Goal: Task Accomplishment & Management: Complete application form

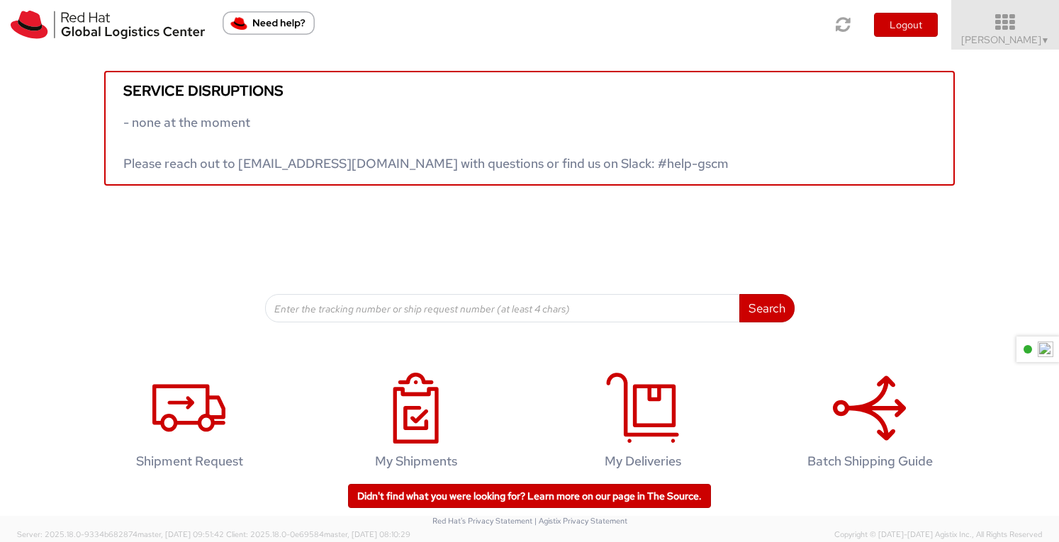
click at [1024, 22] on icon at bounding box center [1005, 23] width 124 height 20
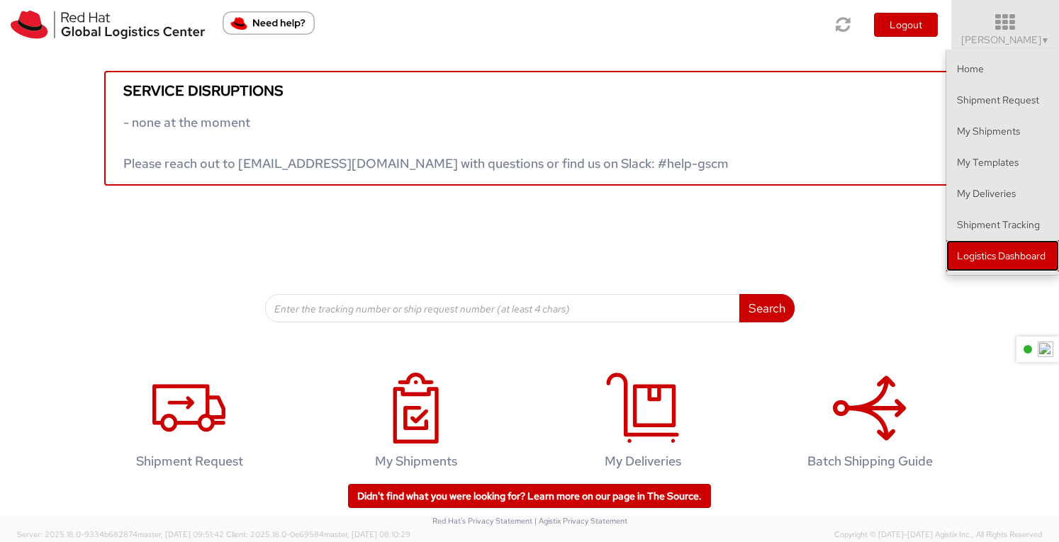
click at [992, 256] on link "Logistics Dashboard" at bounding box center [1002, 255] width 113 height 31
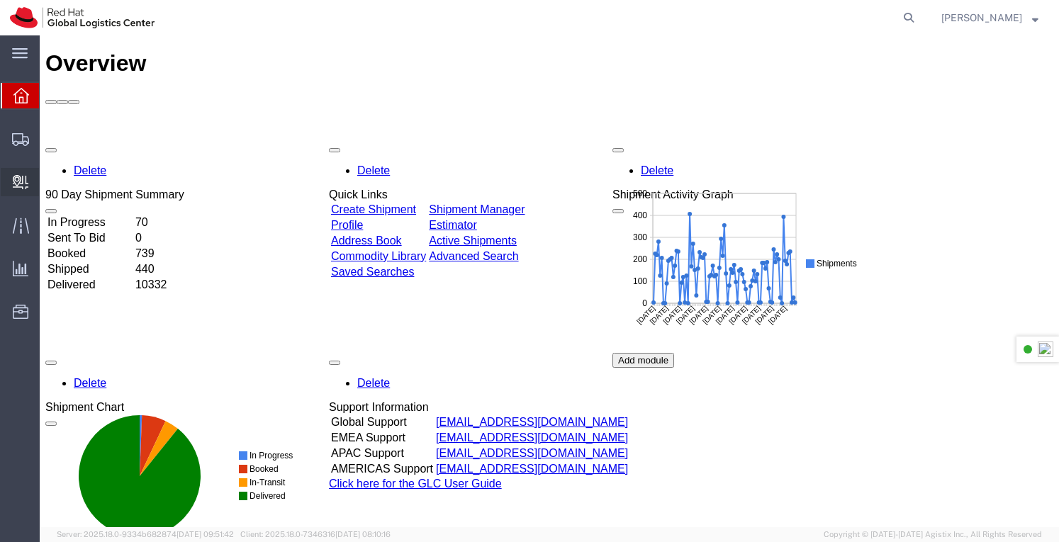
click at [0, 0] on span "Create Delivery" at bounding box center [0, 0] width 0 height 0
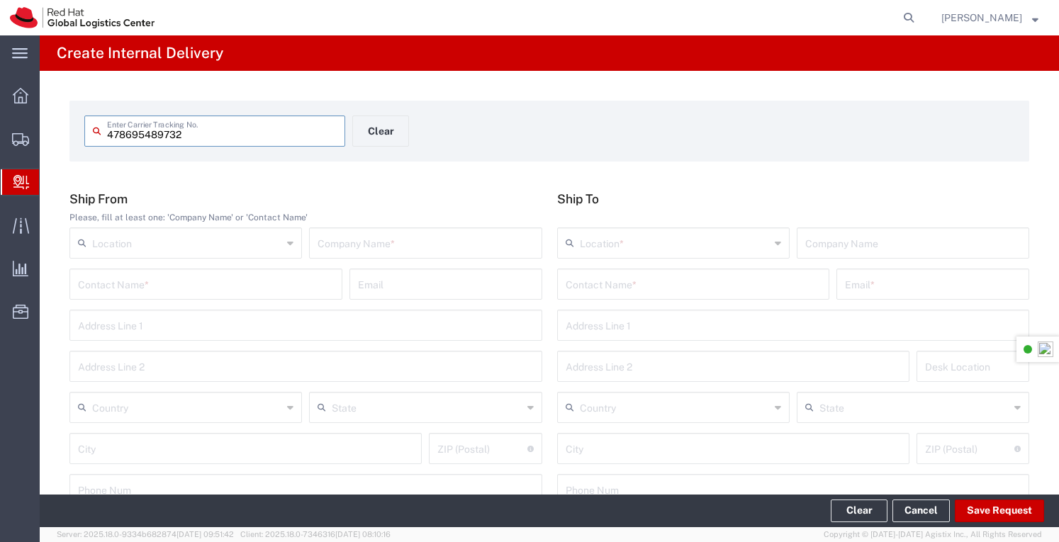
type input "478695489732"
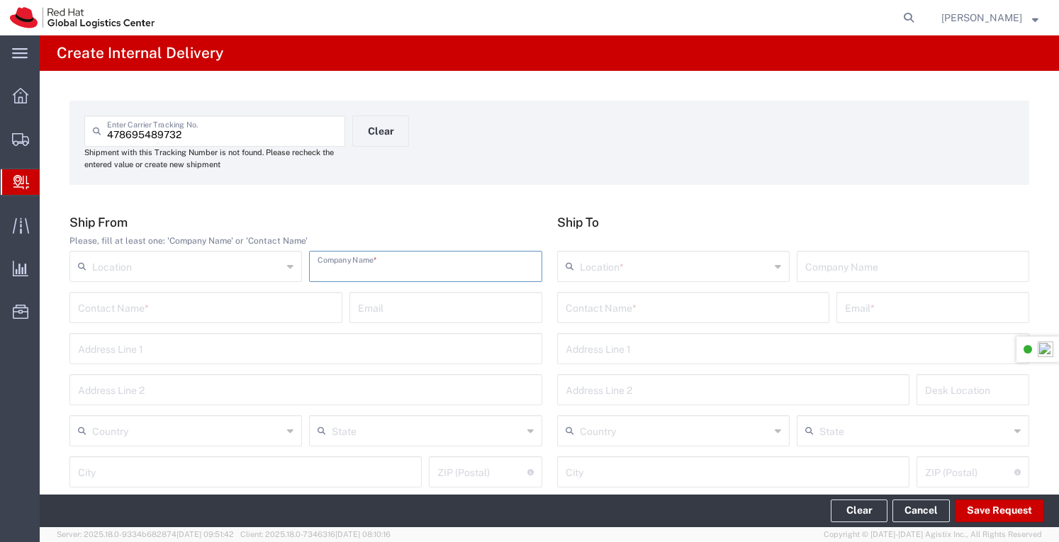
click at [366, 264] on input "text" at bounding box center [424, 265] width 215 height 25
type input "Trends"
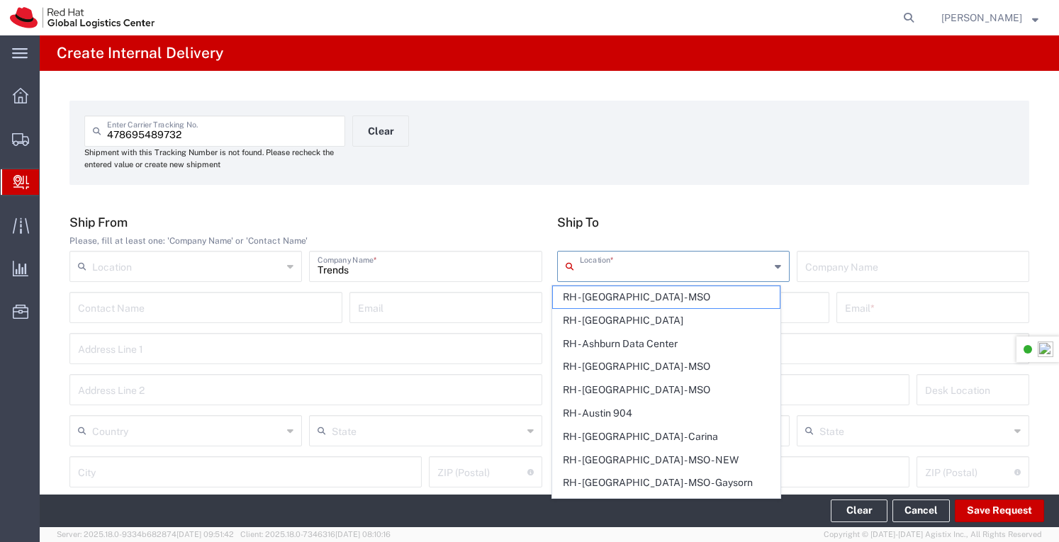
click at [608, 266] on input "text" at bounding box center [675, 265] width 190 height 25
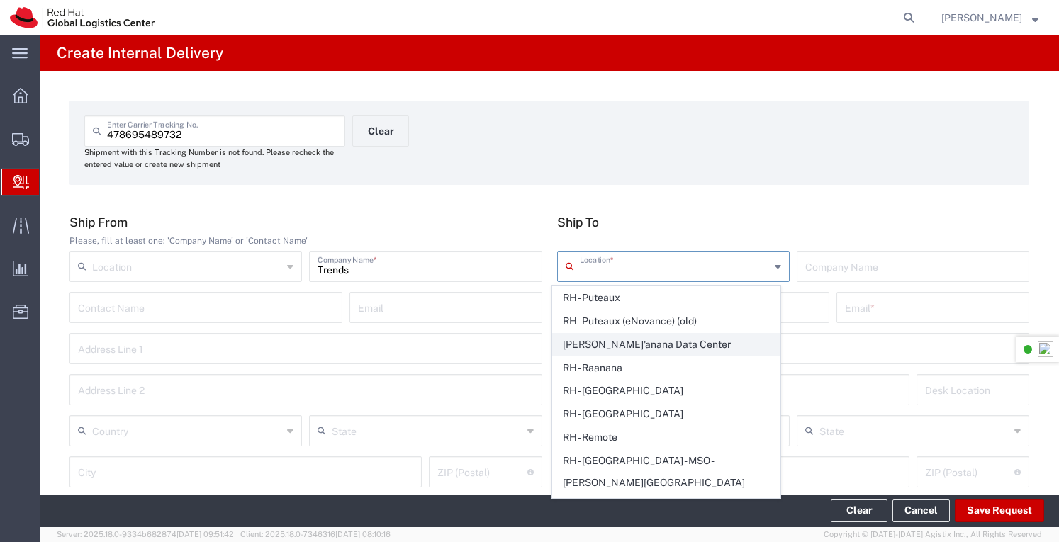
scroll to position [2551, 0]
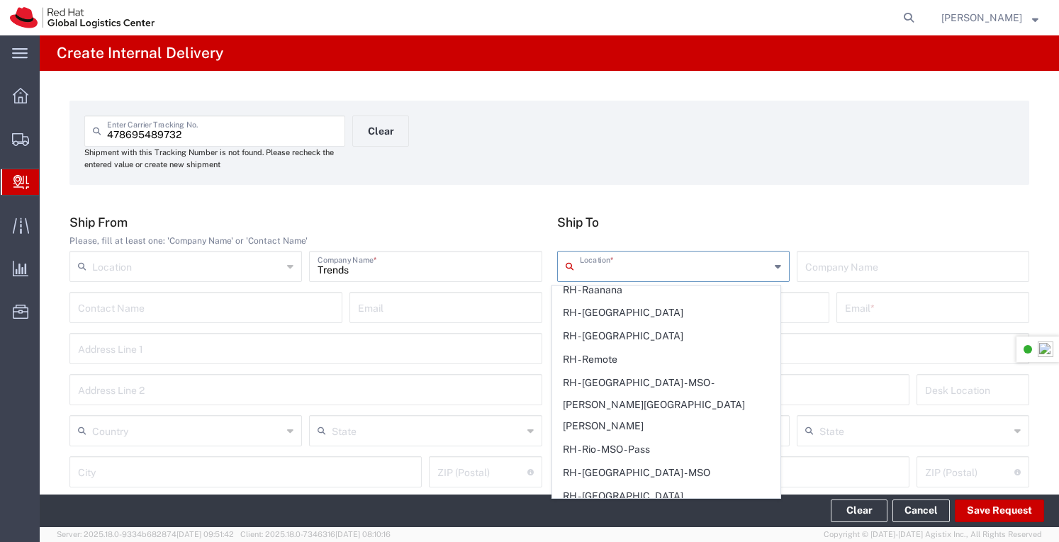
type input "RH - Sydney"
type input "Red Hat Asia-Pacific Pty Ltd"
type input "Level 33, 1 Denison Street"
type input "Australia"
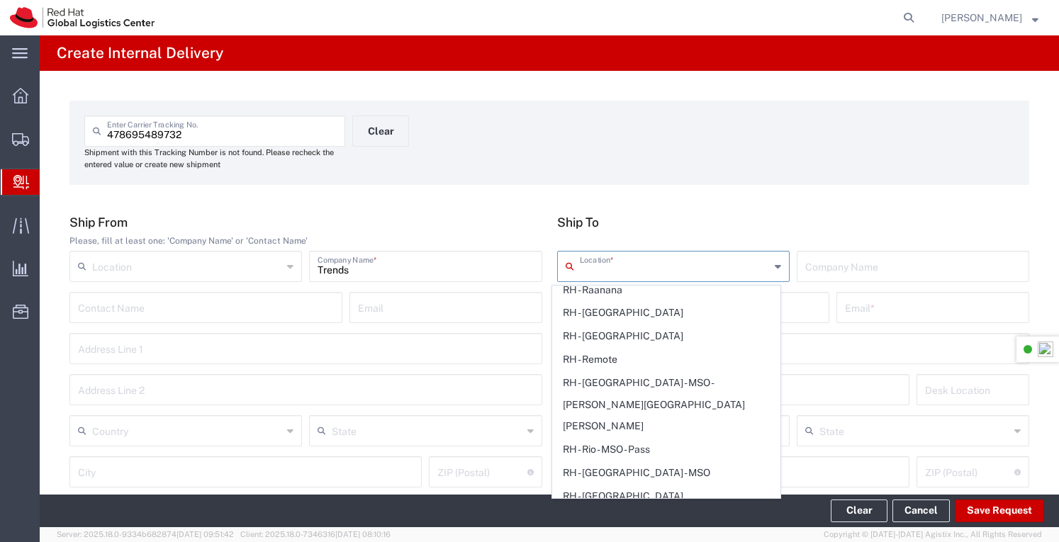
type input "NORTH SYDNEY"
type input "2060"
type input "+61 2 8923 2800"
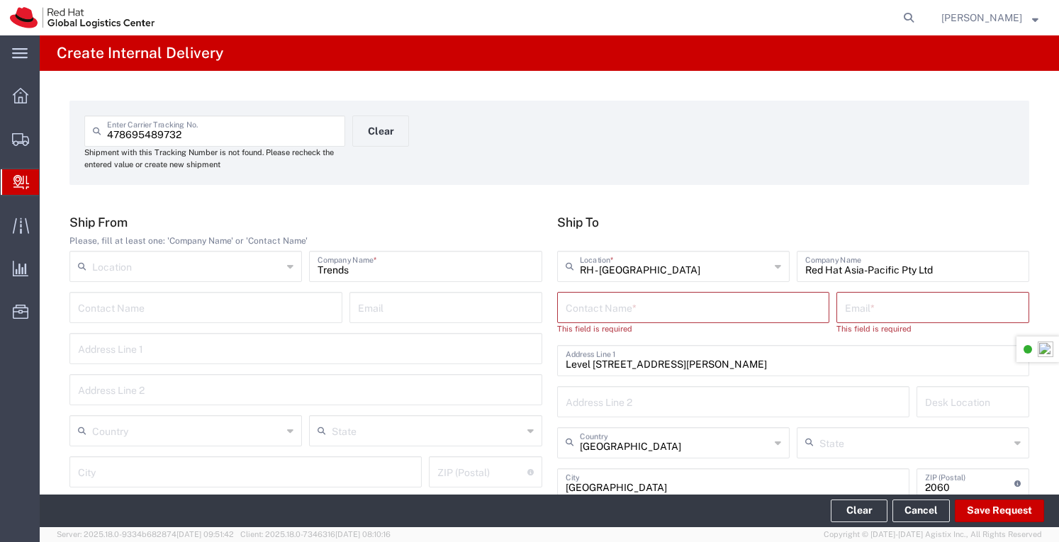
click at [638, 303] on input "text" at bounding box center [694, 306] width 256 height 25
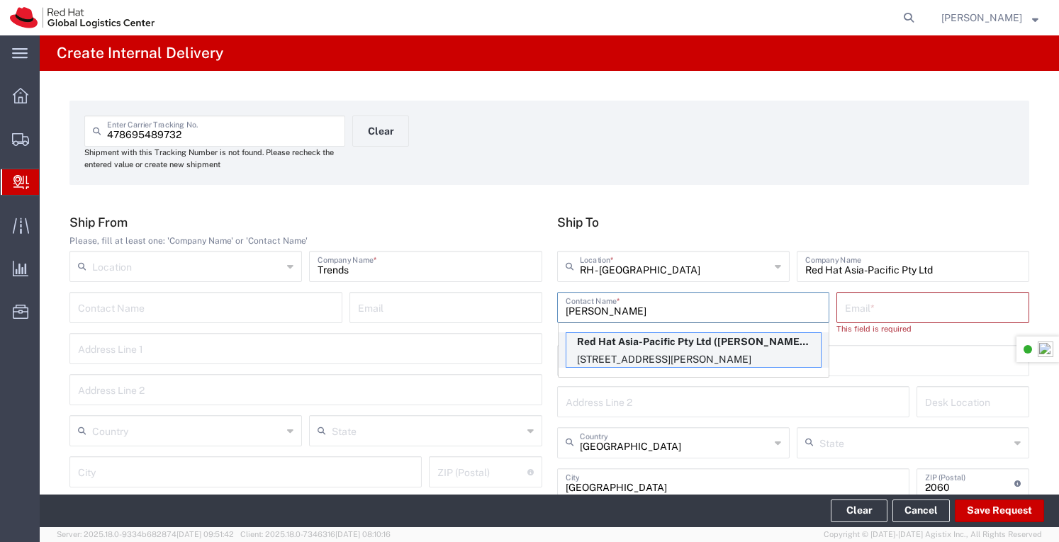
click at [652, 344] on p "Red Hat Asia-Pacific Pty Ltd (Ronaldo Rivera), rrivera@redhat.com" at bounding box center [693, 342] width 254 height 18
type input "Ronaldo Rivera"
type input "rrivera@redhat.com"
type input "FLEX"
type input "61289232816"
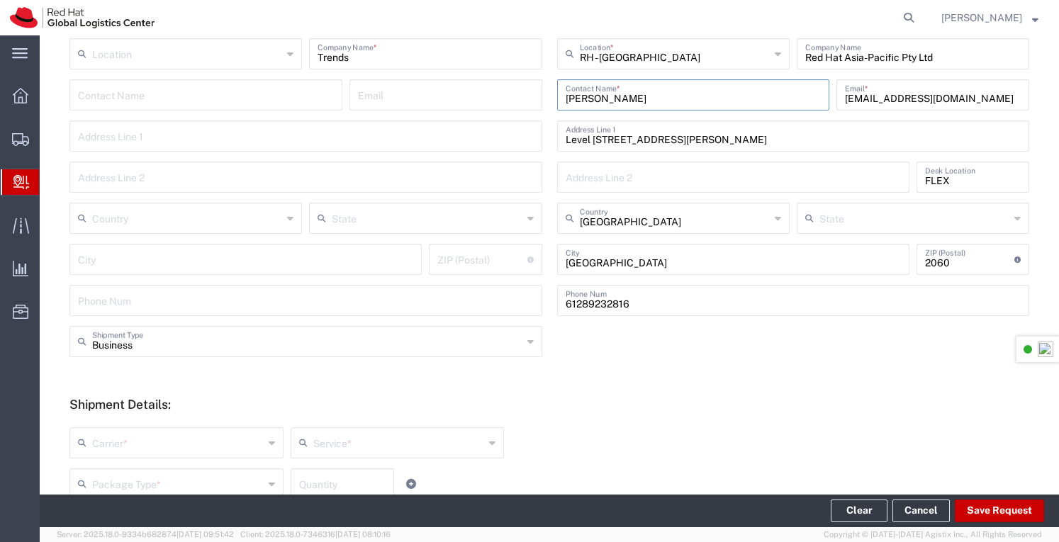
scroll to position [425, 0]
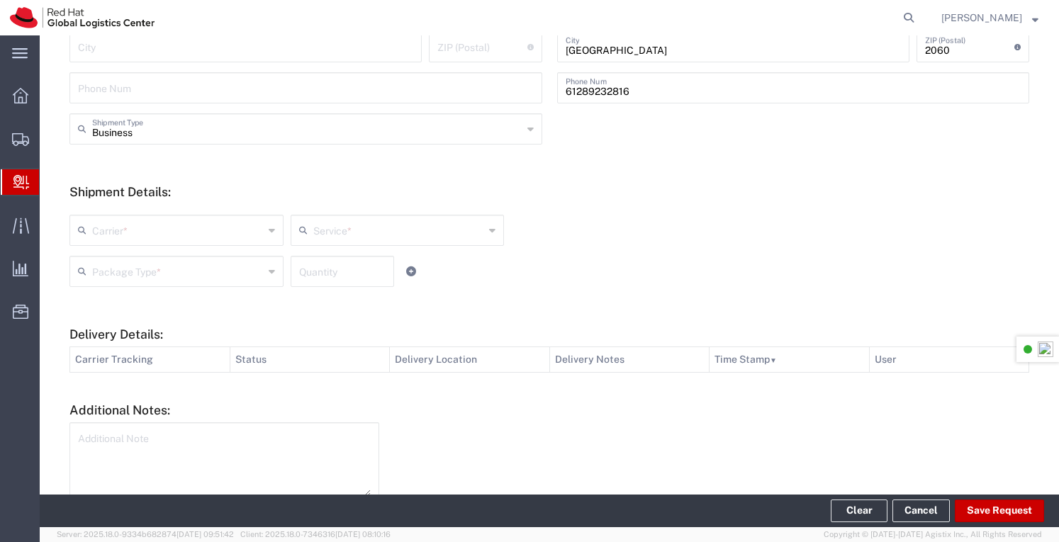
click at [269, 229] on icon at bounding box center [272, 230] width 6 height 23
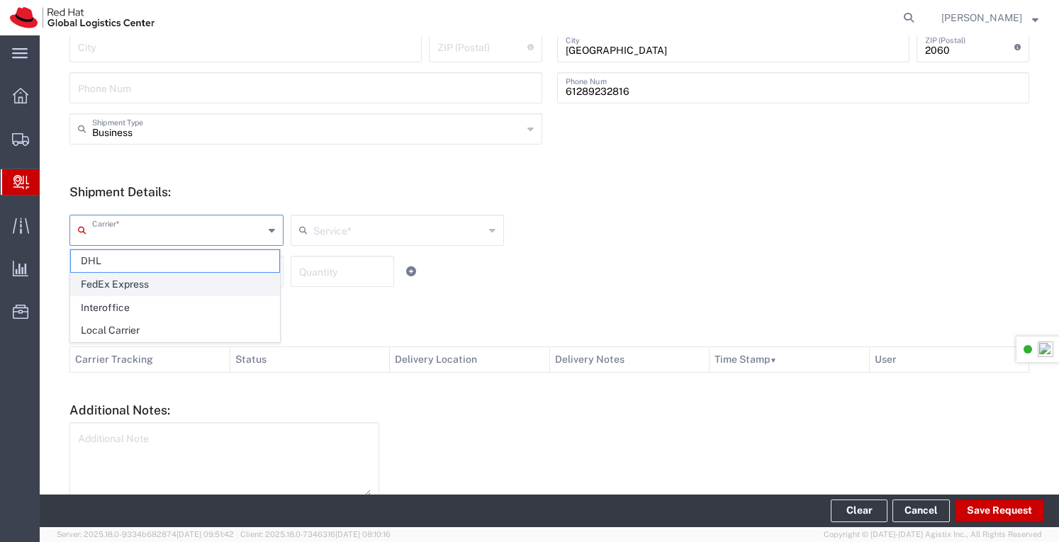
click at [142, 279] on span "FedEx Express" at bounding box center [175, 285] width 208 height 22
type input "FedEx Express"
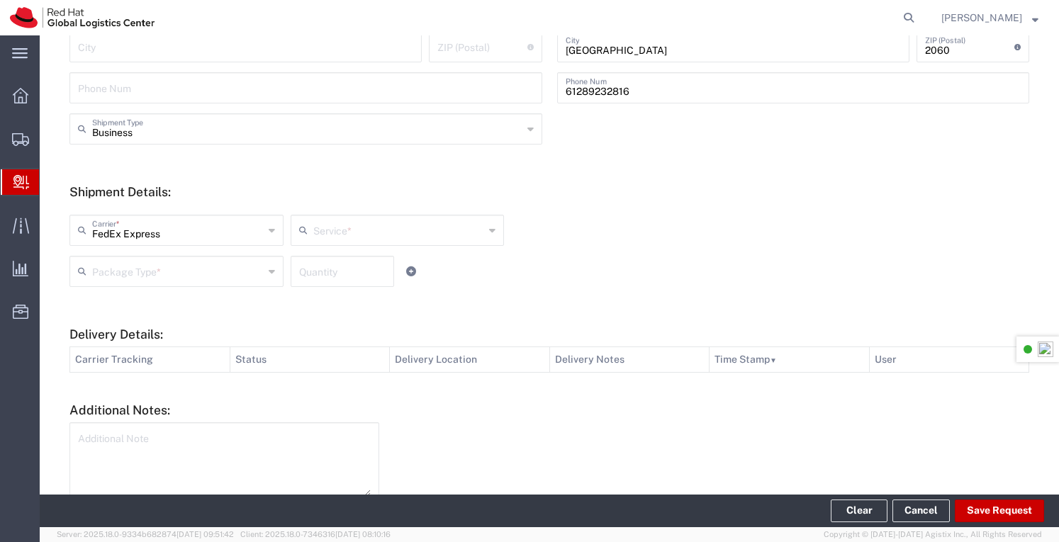
click at [265, 276] on div "Package Type *" at bounding box center [176, 271] width 214 height 31
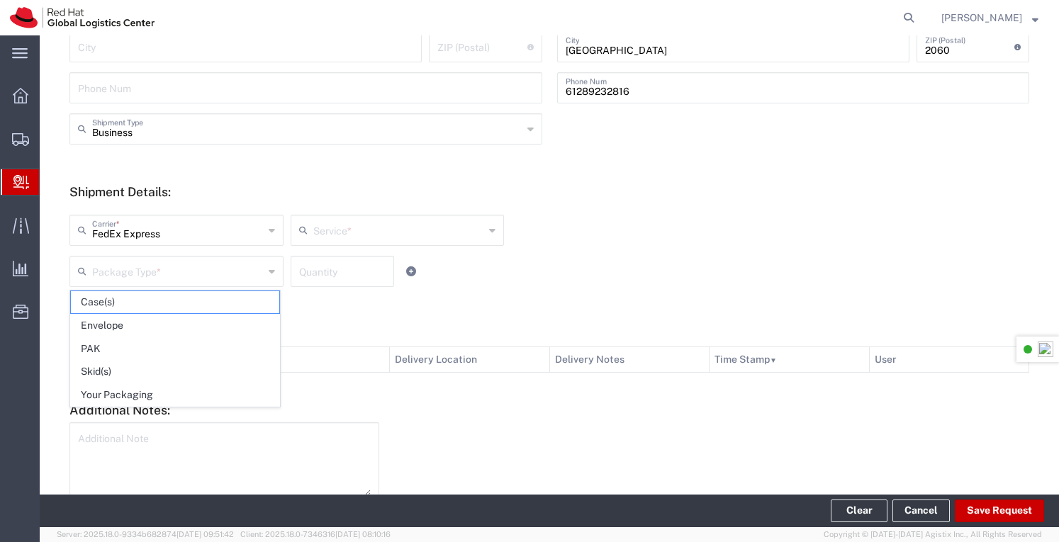
drag, startPoint x: 132, startPoint y: 388, endPoint x: 268, endPoint y: 331, distance: 147.4
click at [133, 386] on span "Your Packaging" at bounding box center [175, 395] width 208 height 22
type input "Your Packaging"
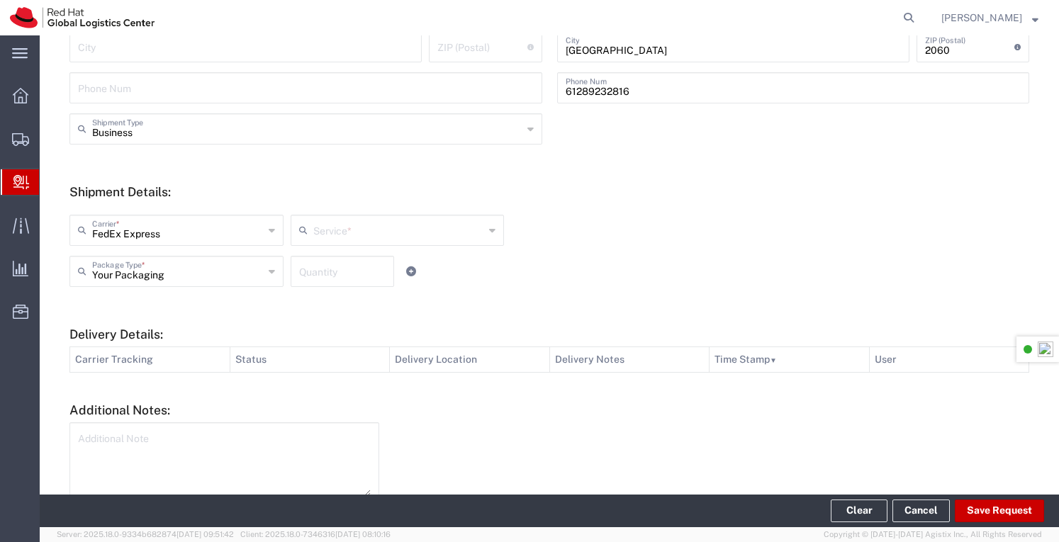
click at [327, 275] on input "number" at bounding box center [342, 270] width 86 height 25
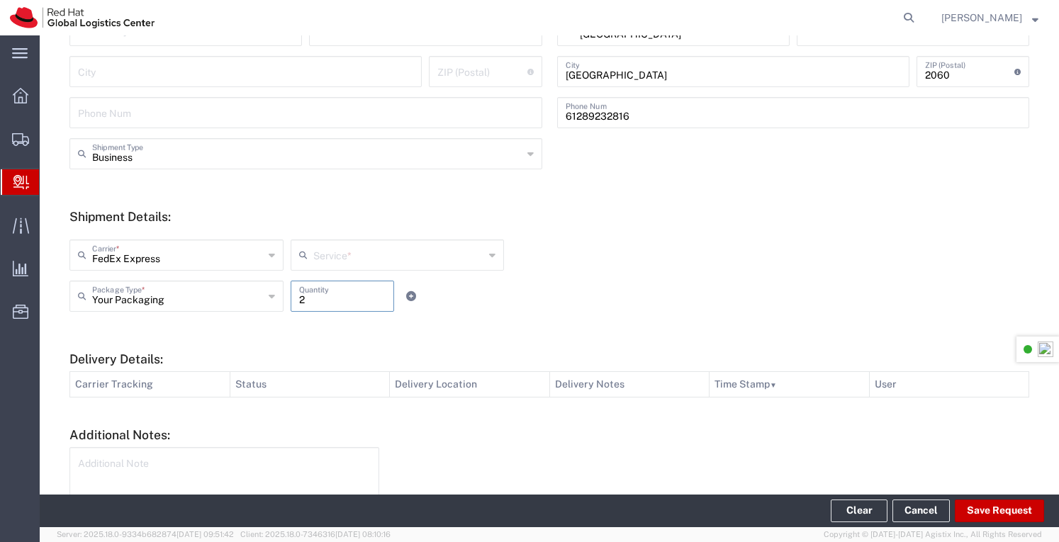
scroll to position [494, 0]
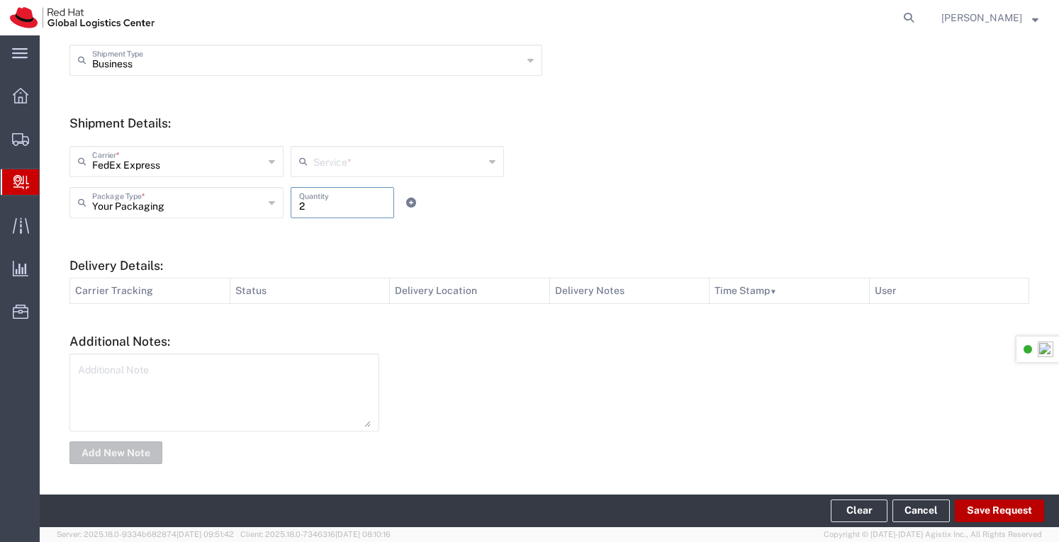
type input "2"
click at [987, 507] on button "Save Request" at bounding box center [999, 511] width 89 height 23
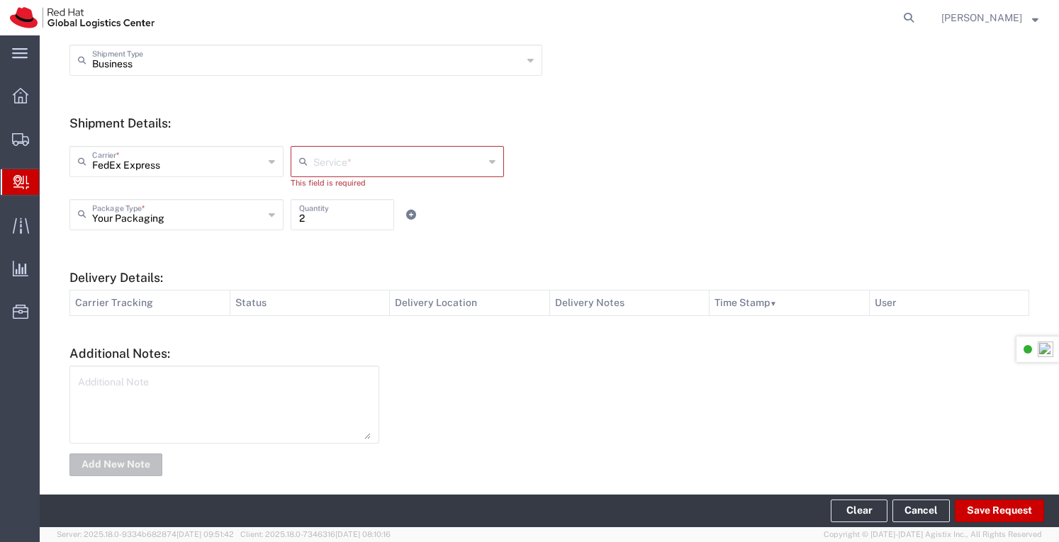
click at [491, 162] on div "Service *" at bounding box center [398, 161] width 214 height 31
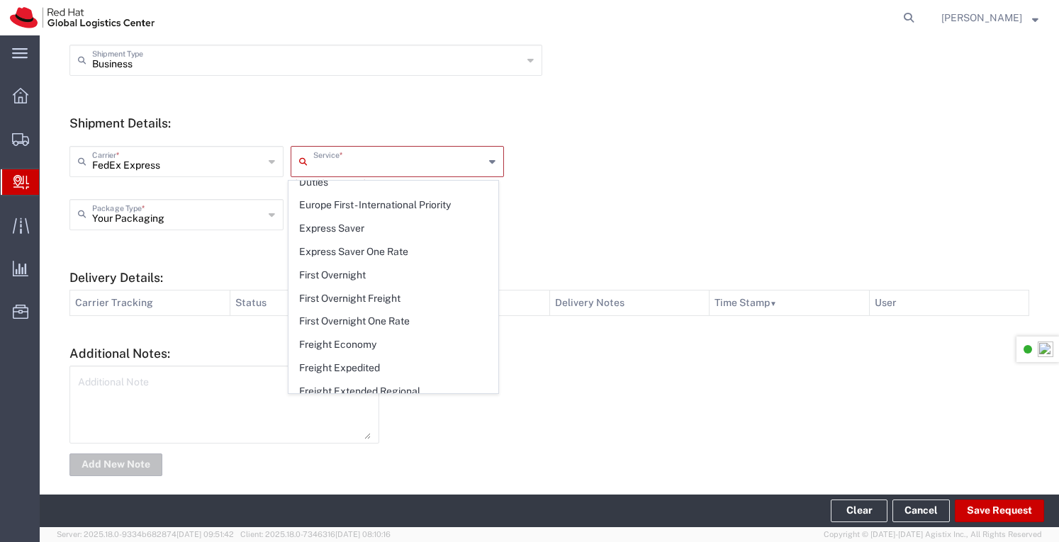
scroll to position [354, 0]
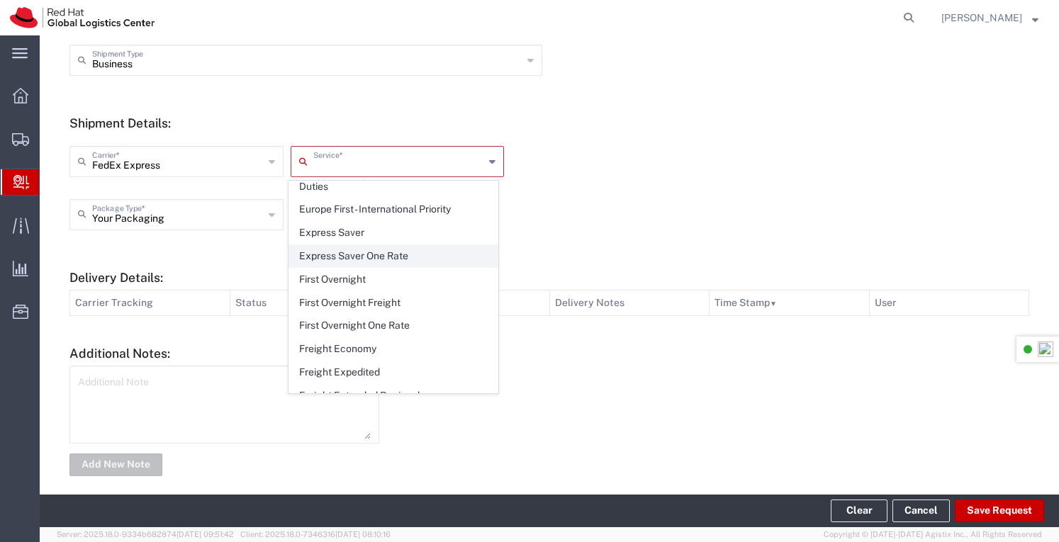
click at [349, 245] on span "Express Saver One Rate" at bounding box center [393, 256] width 208 height 22
type input "Express Saver One Rate"
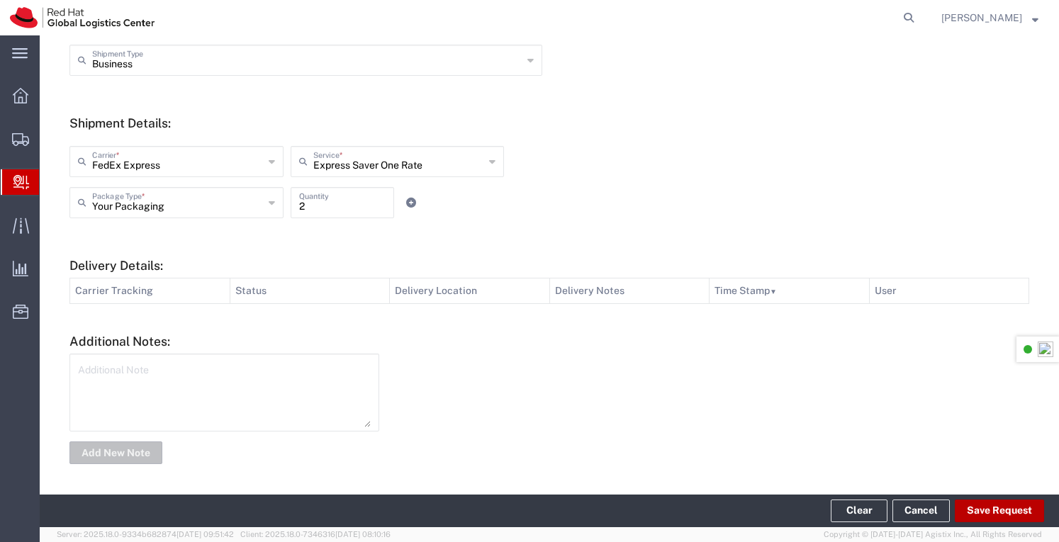
click at [1009, 512] on button "Save Request" at bounding box center [999, 511] width 89 height 23
type input "New Zealand"
type input "FAIRFIELD, DUNEDIN"
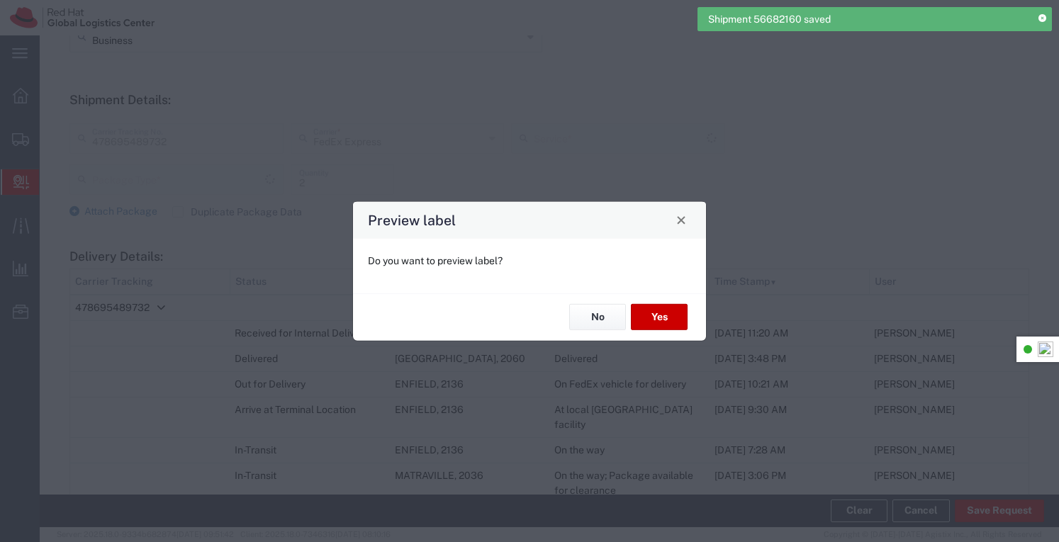
scroll to position [471, 0]
type input "Your Packaging"
type input "International Priority Distribution"
click at [602, 317] on button "No" at bounding box center [597, 317] width 57 height 26
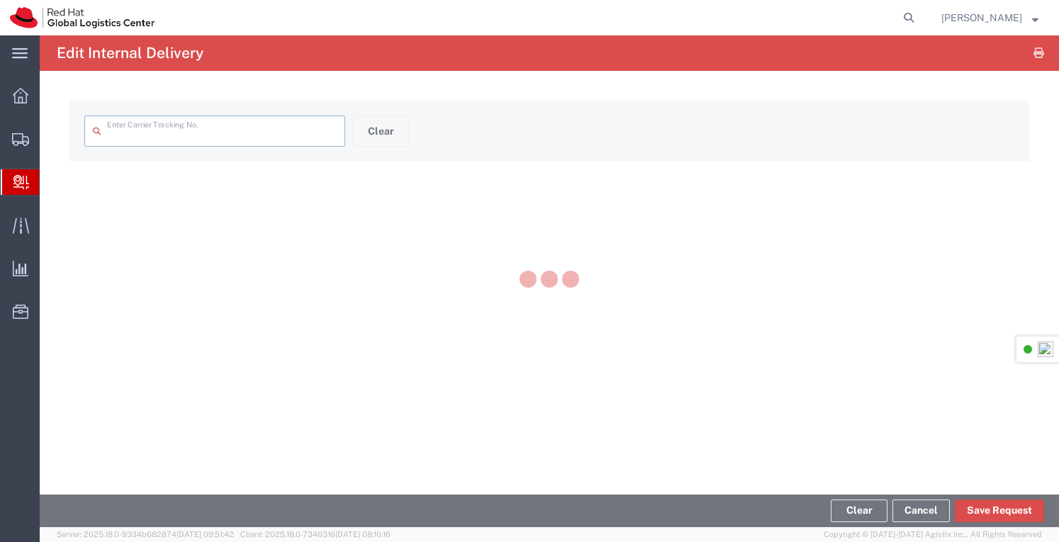
type input "478695489732"
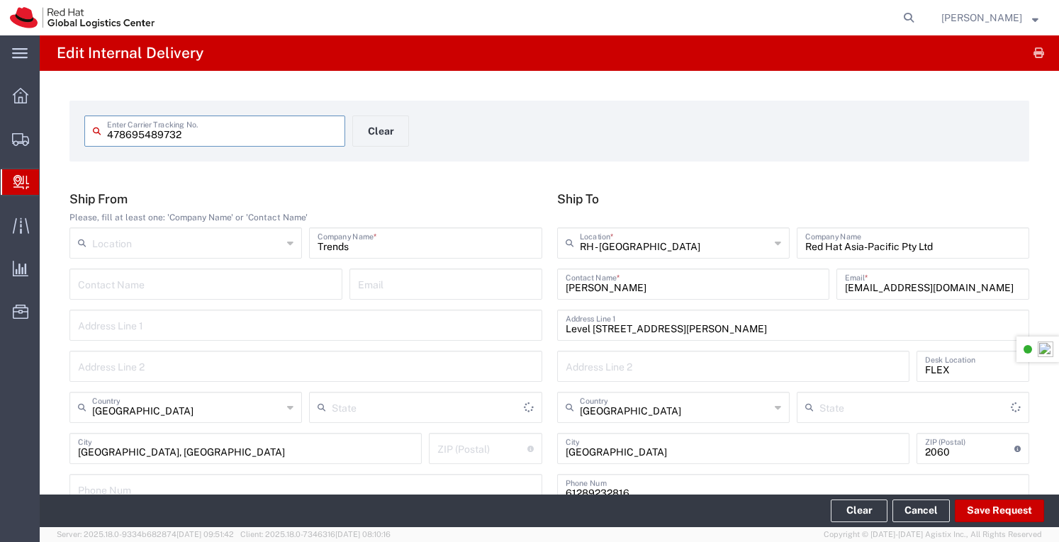
type input "Your Packaging"
type input "International Priority Distribution"
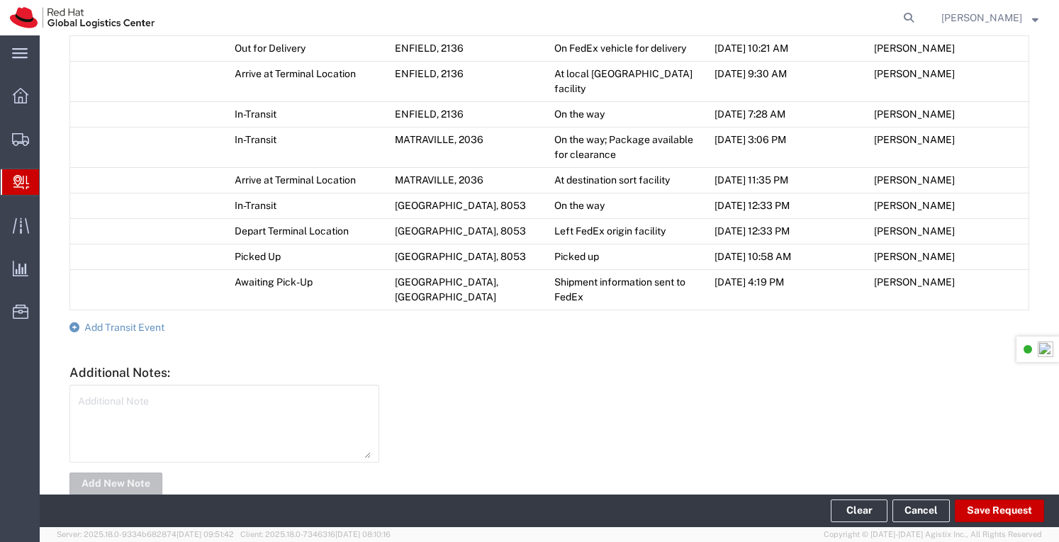
scroll to position [816, 0]
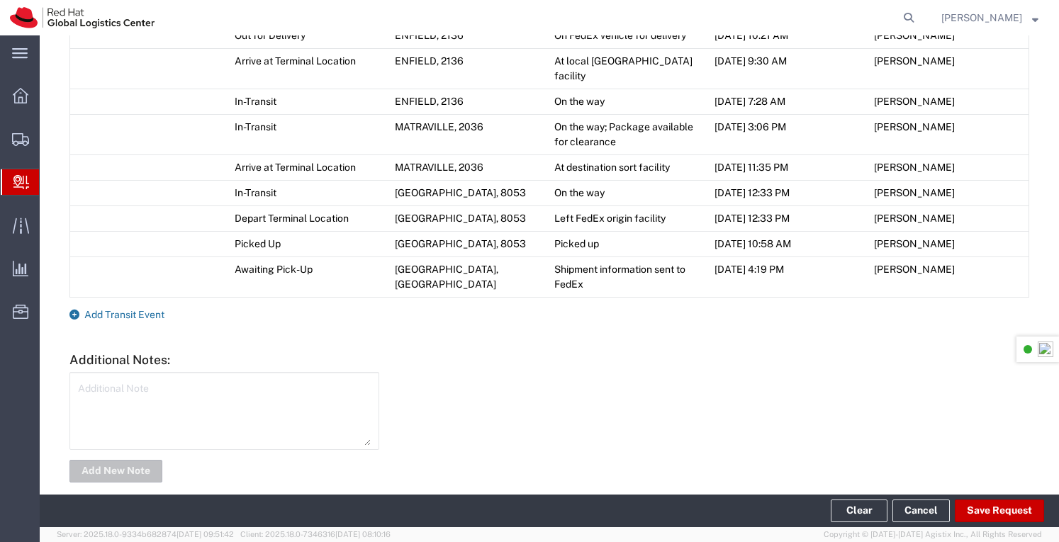
click at [145, 309] on span "Add Transit Event" at bounding box center [124, 314] width 80 height 11
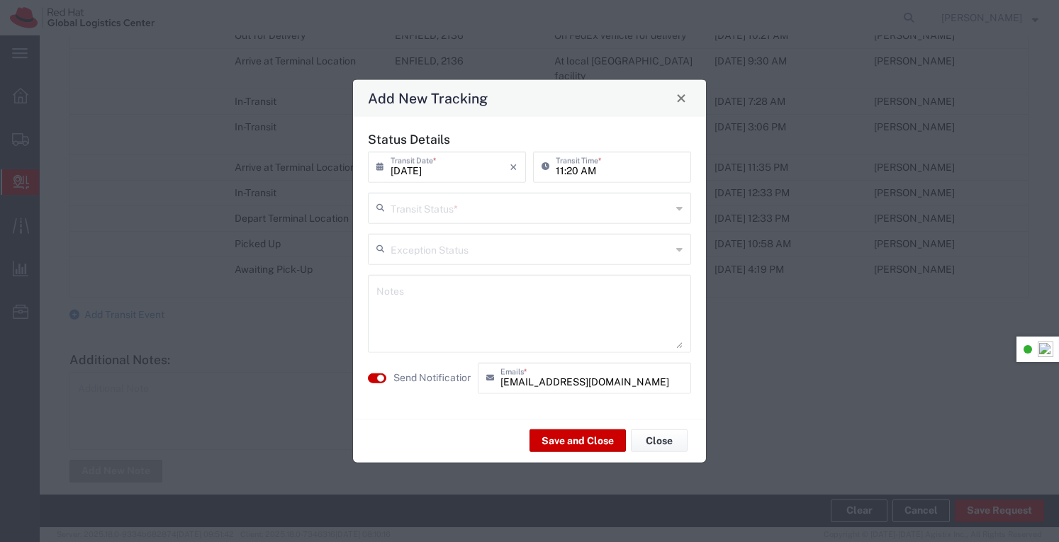
click at [678, 206] on icon at bounding box center [679, 207] width 6 height 23
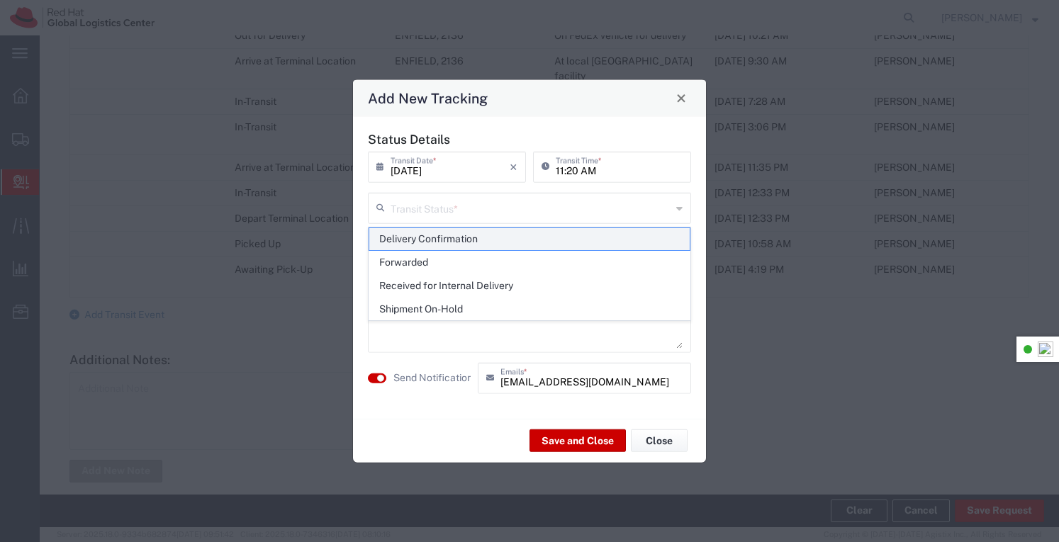
click at [471, 237] on span "Delivery Confirmation" at bounding box center [529, 239] width 321 height 22
type input "Delivery Confirmation"
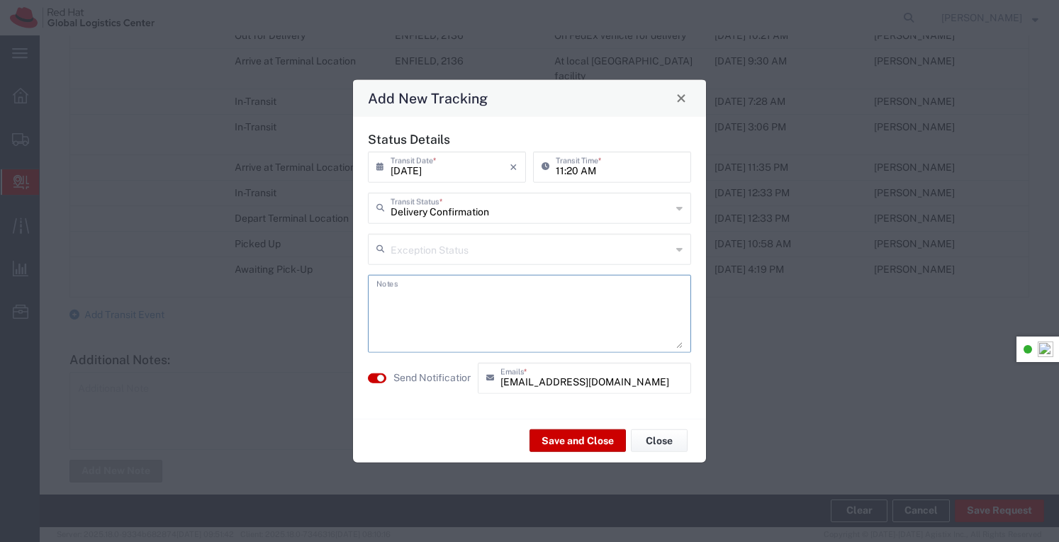
click at [434, 307] on textarea at bounding box center [529, 313] width 306 height 69
type textarea "x 2 boxes placed in the Interview room for collection"
click at [553, 445] on button "Save and Close" at bounding box center [577, 440] width 96 height 23
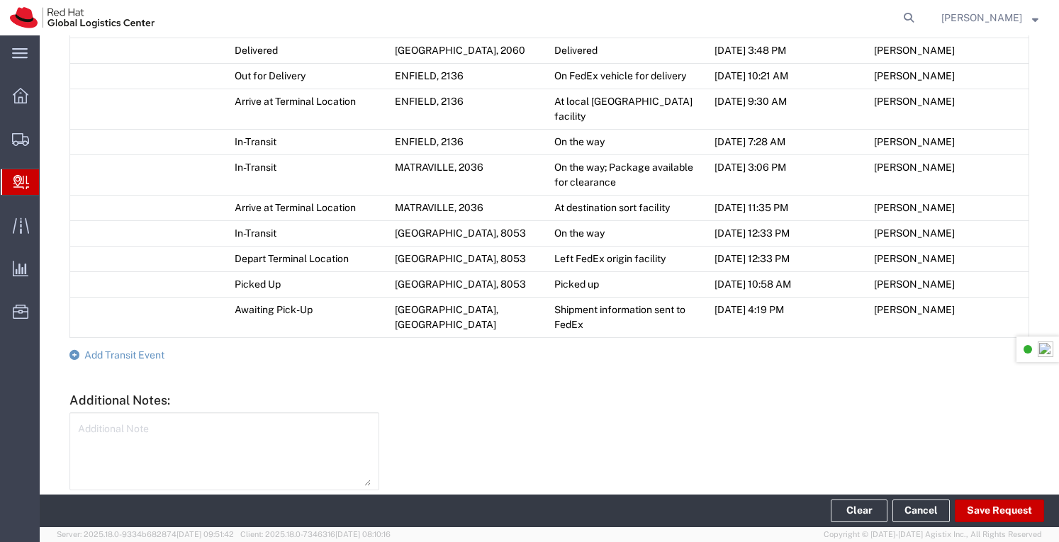
scroll to position [857, 0]
